Goal: Information Seeking & Learning: Learn about a topic

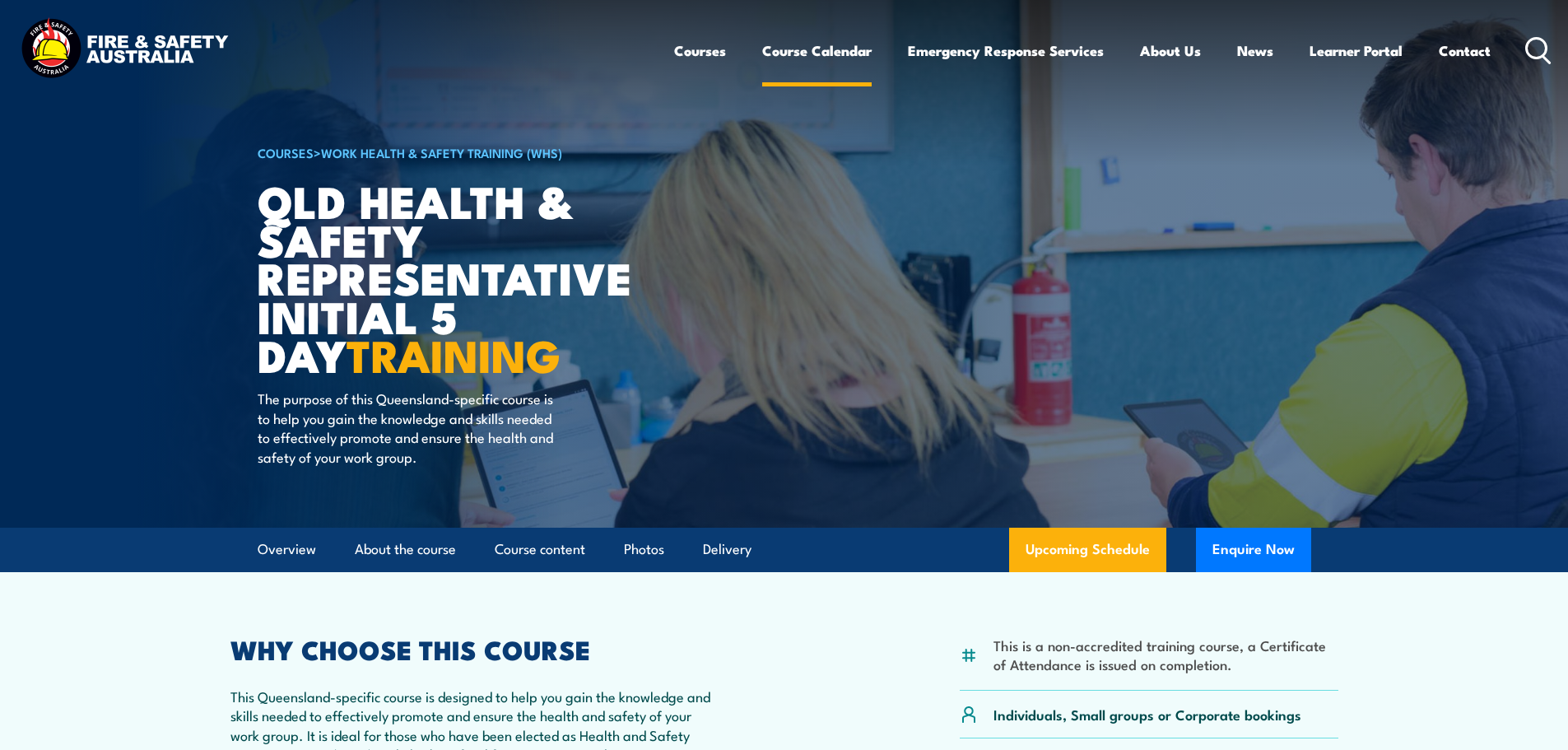
click at [833, 49] on link "Course Calendar" at bounding box center [817, 50] width 110 height 44
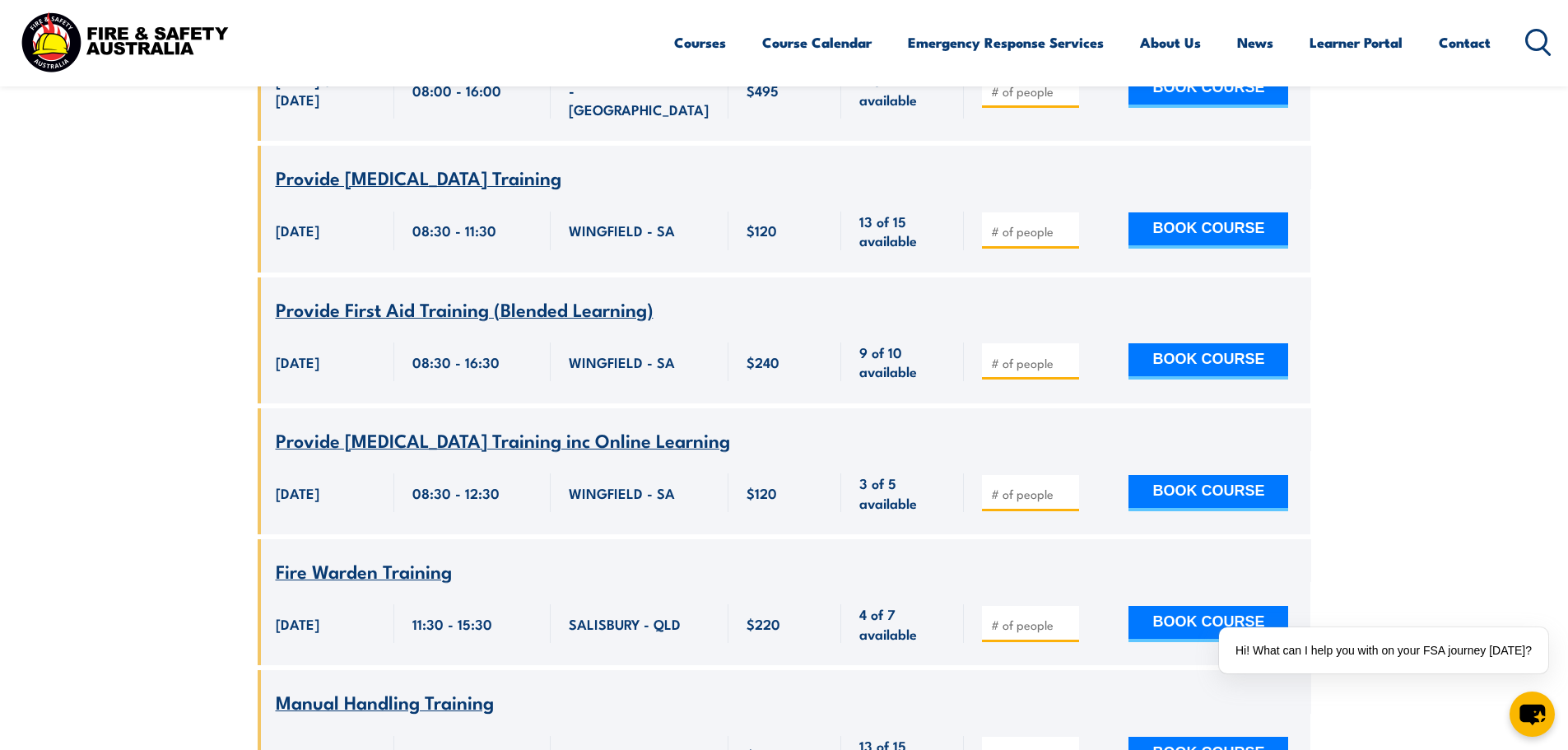
scroll to position [1647, 0]
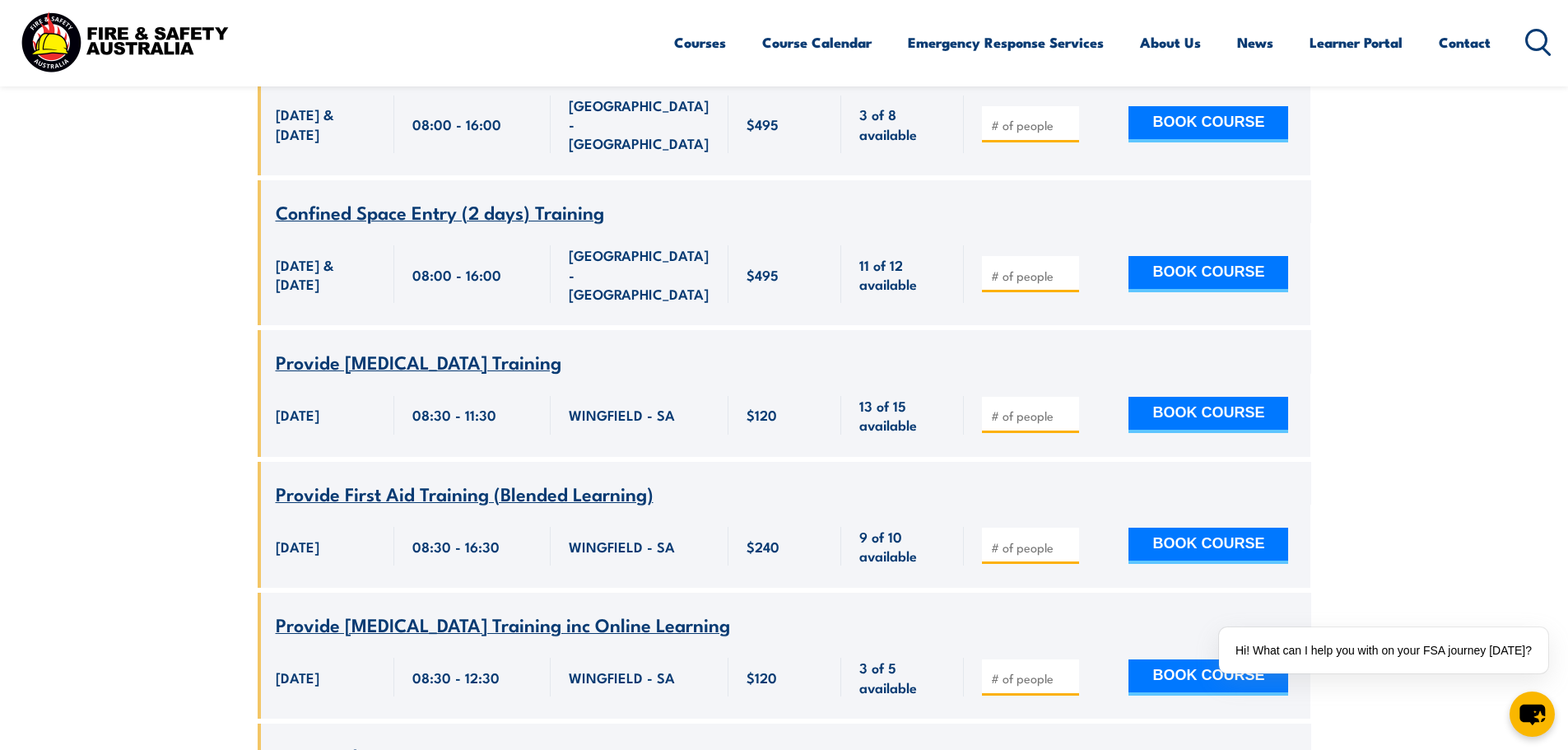
click at [1533, 38] on icon at bounding box center [1538, 41] width 27 height 27
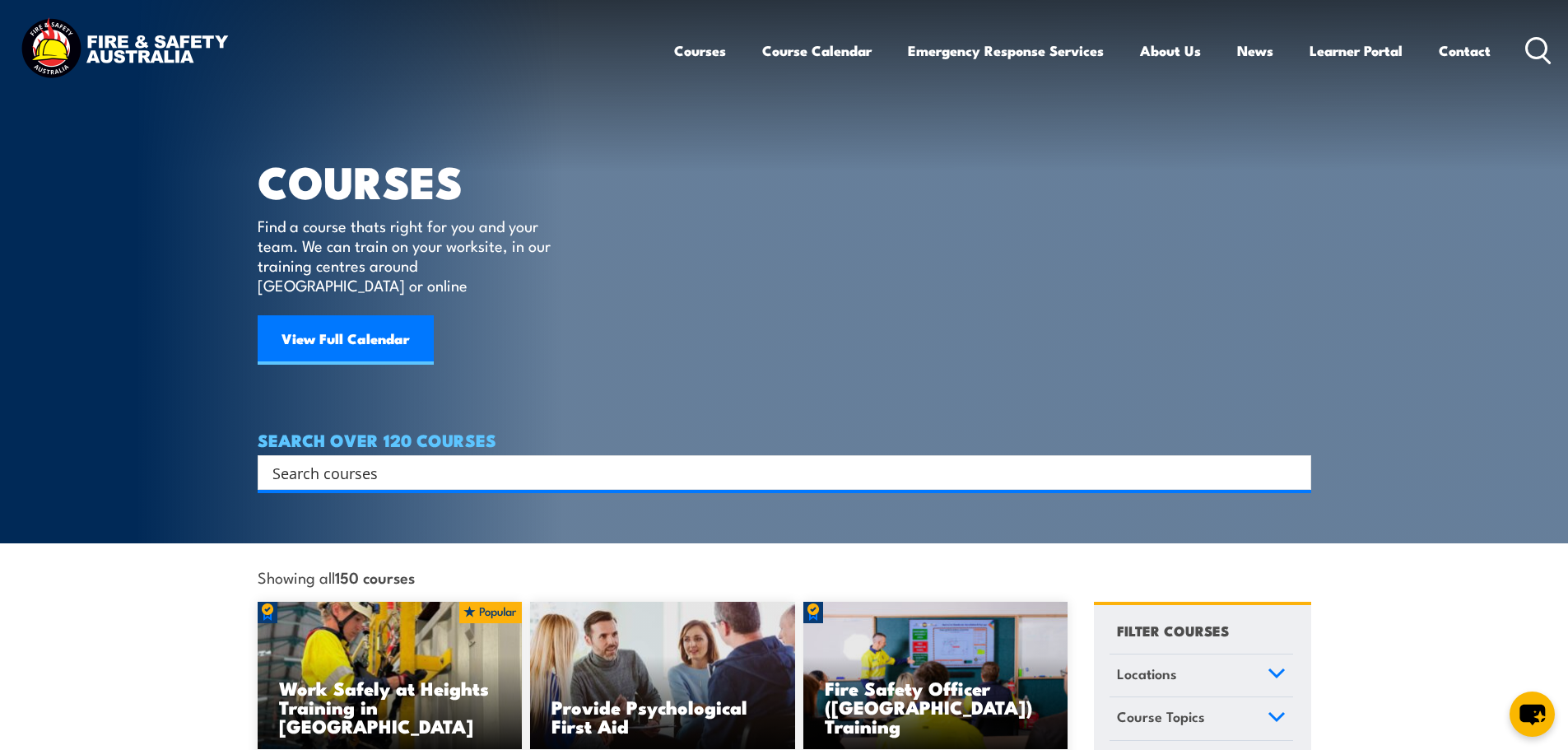
click at [441, 460] on input "Search input" at bounding box center [774, 472] width 1002 height 25
type input "heights"
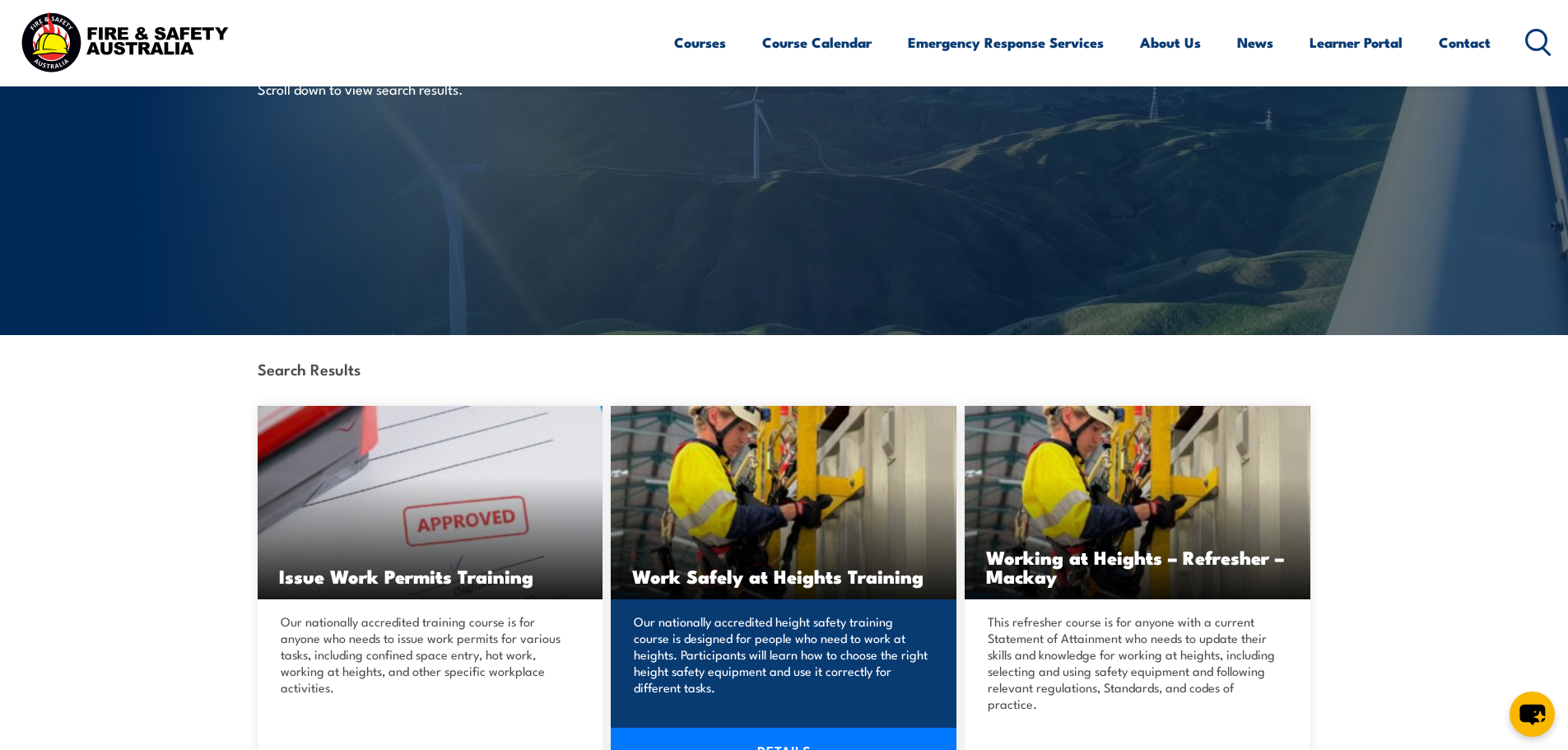
scroll to position [137, 0]
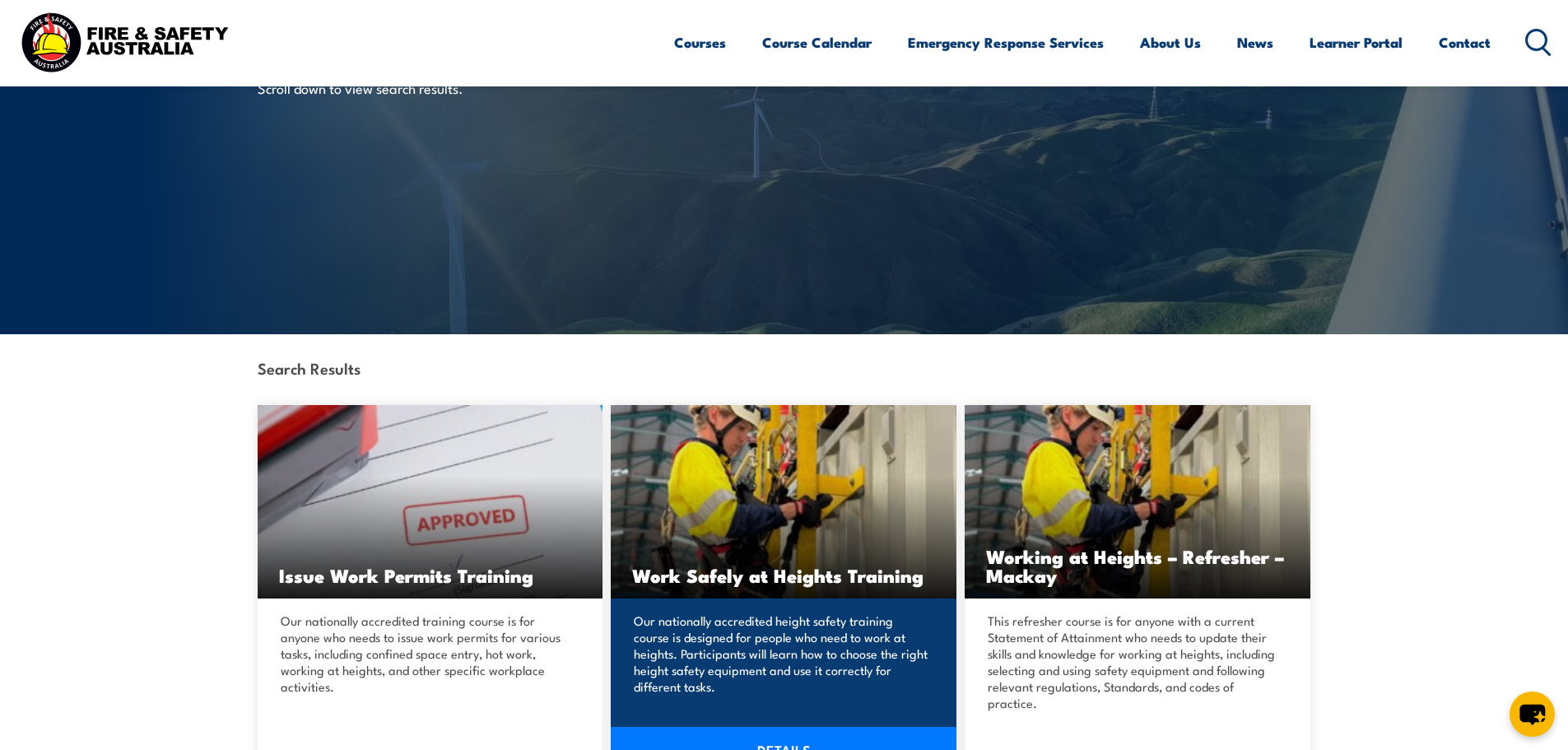
click at [768, 633] on p "Our nationally accredited height safety training course is designed for people …" at bounding box center [781, 653] width 295 height 82
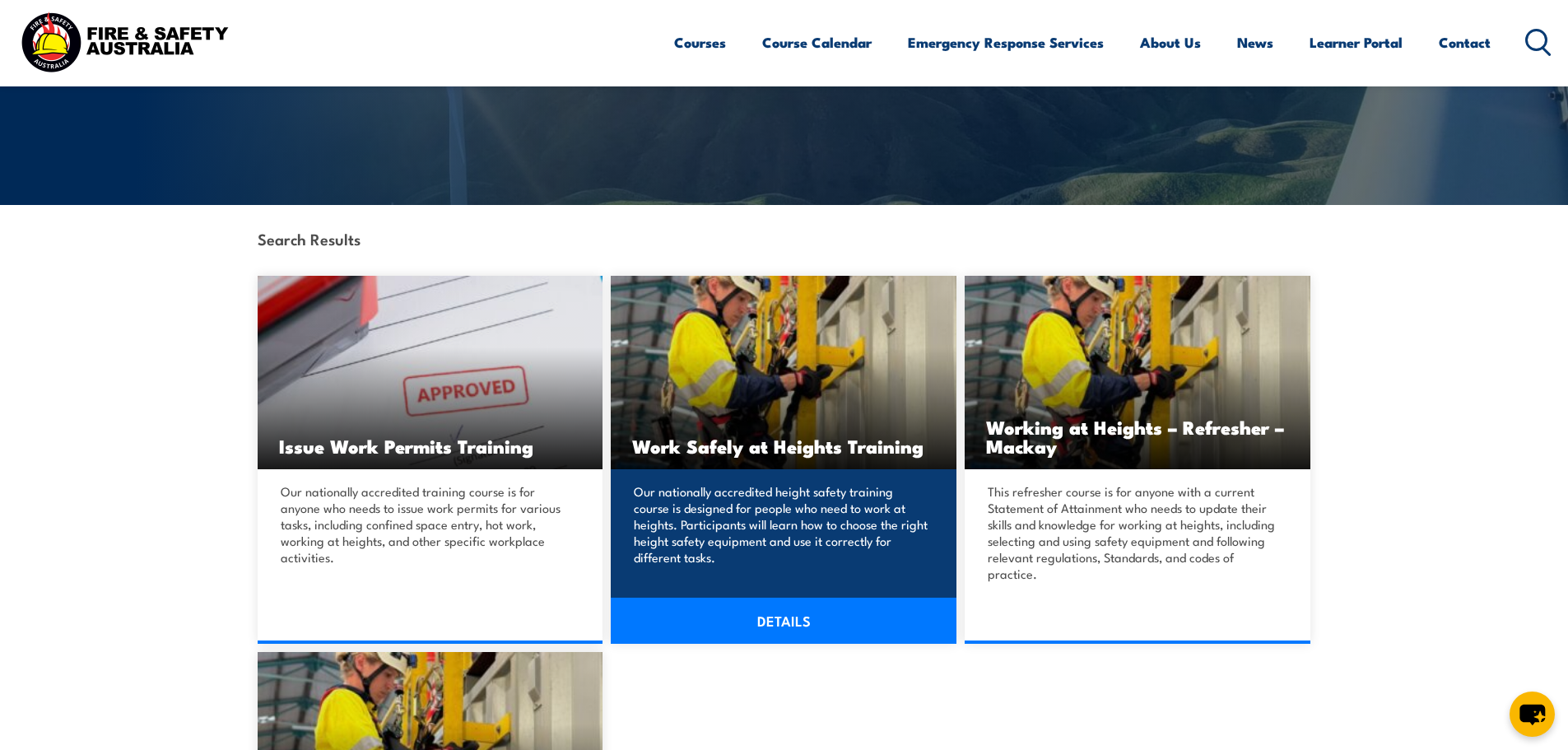
click at [769, 625] on link "DETAILS" at bounding box center [783, 621] width 346 height 46
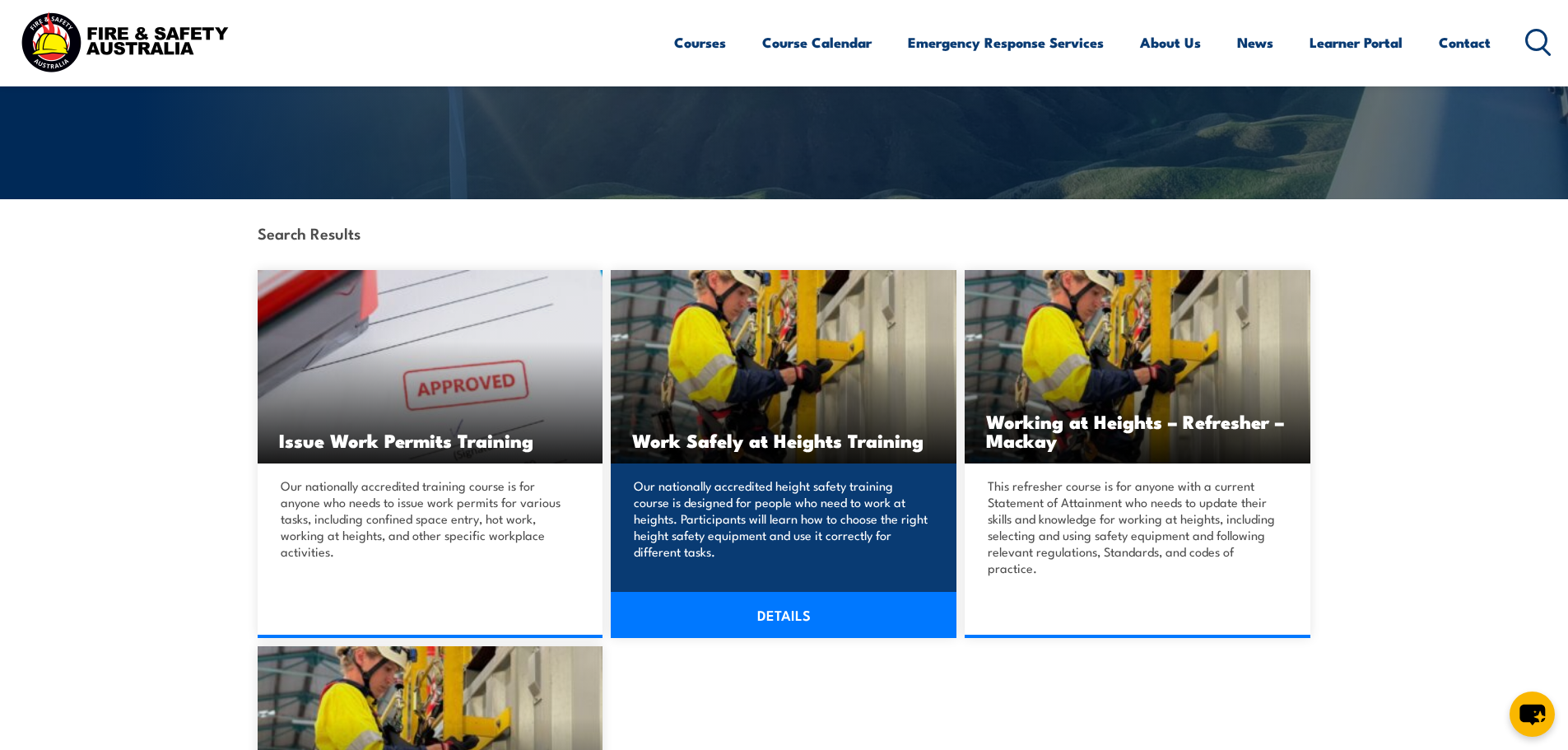
scroll to position [274, 0]
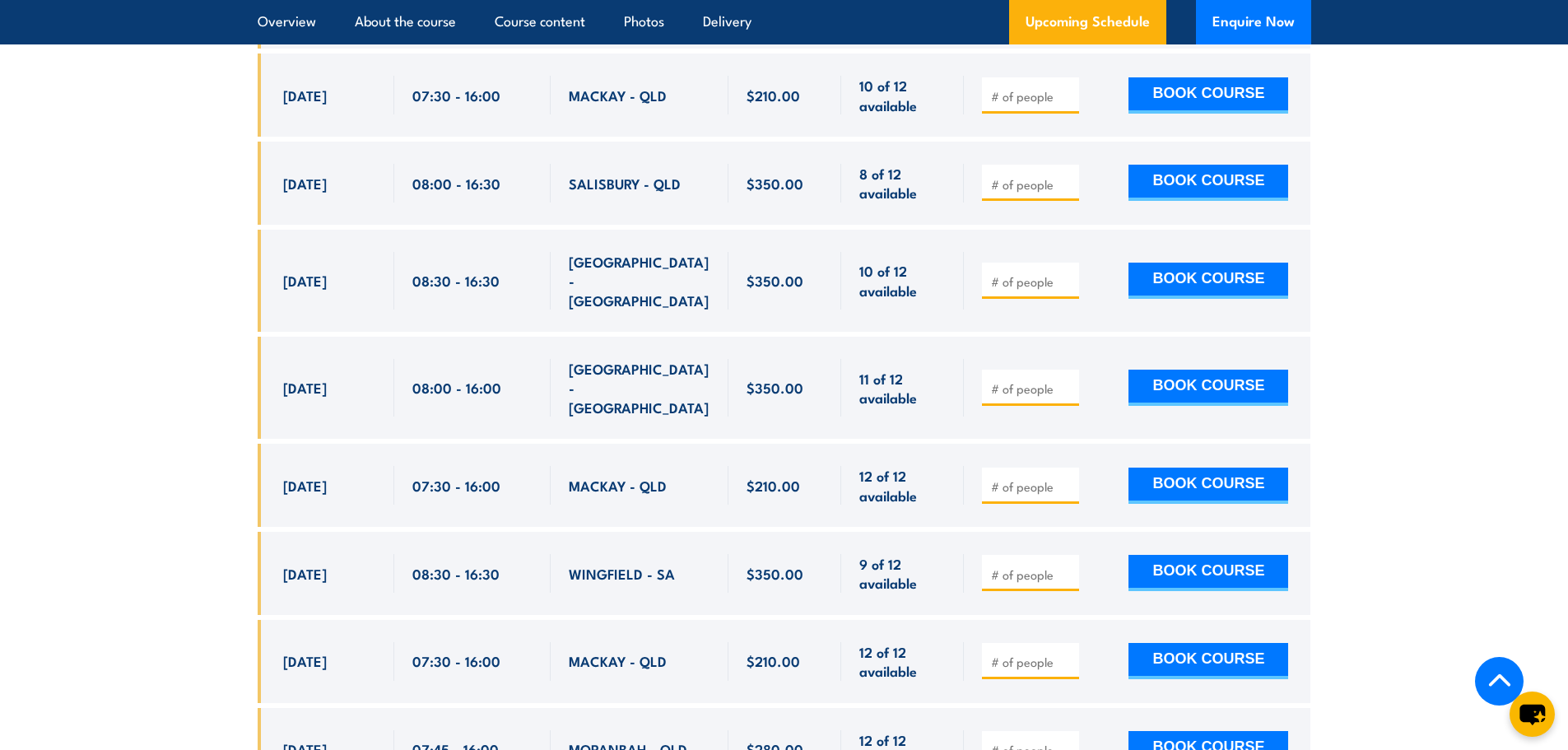
scroll to position [3567, 0]
